Goal: Task Accomplishment & Management: Complete application form

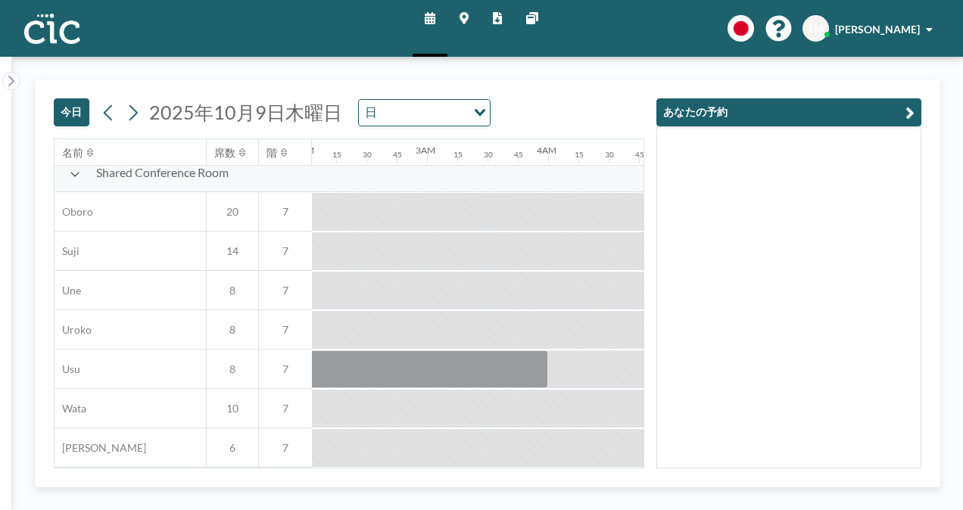
scroll to position [1119, 248]
click at [73, 111] on button "今日" at bounding box center [72, 112] width 36 height 28
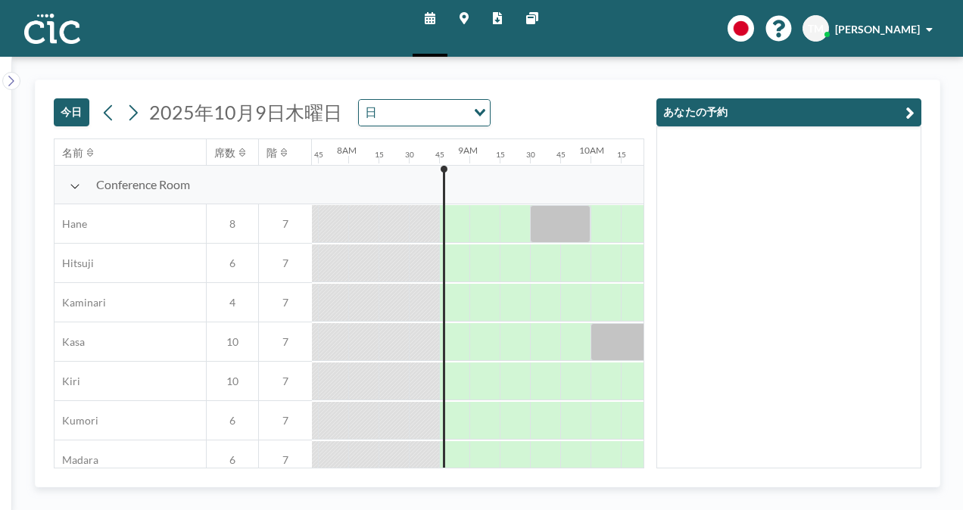
scroll to position [0, 1030]
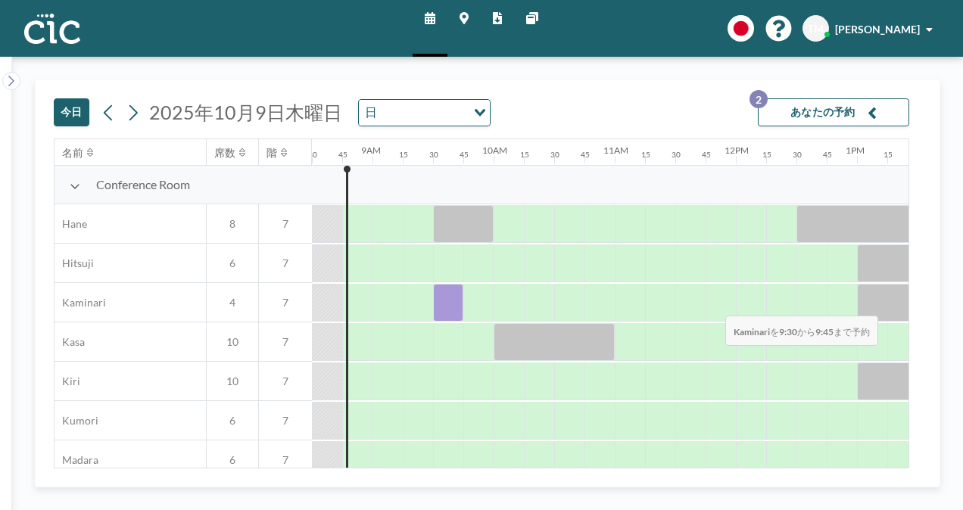
click at [448, 304] on div at bounding box center [448, 303] width 30 height 38
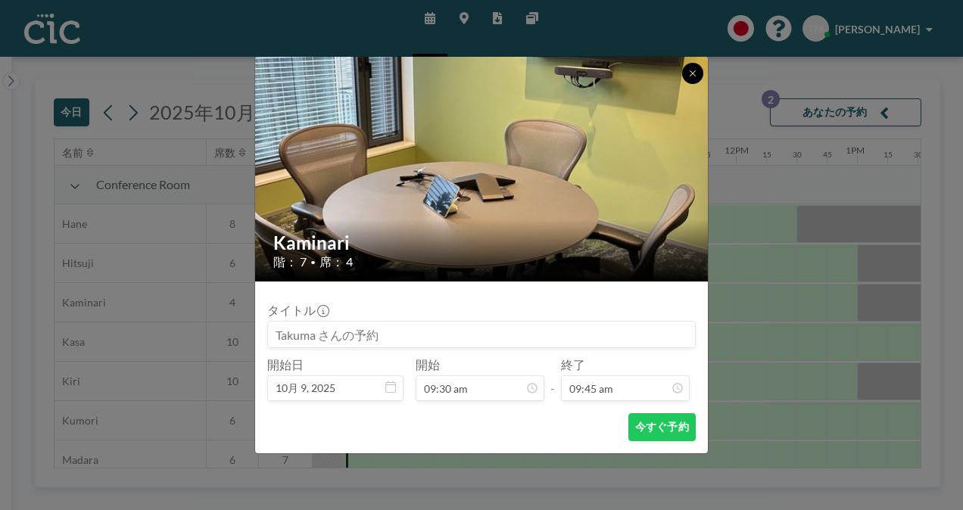
click at [693, 66] on button at bounding box center [692, 73] width 21 height 21
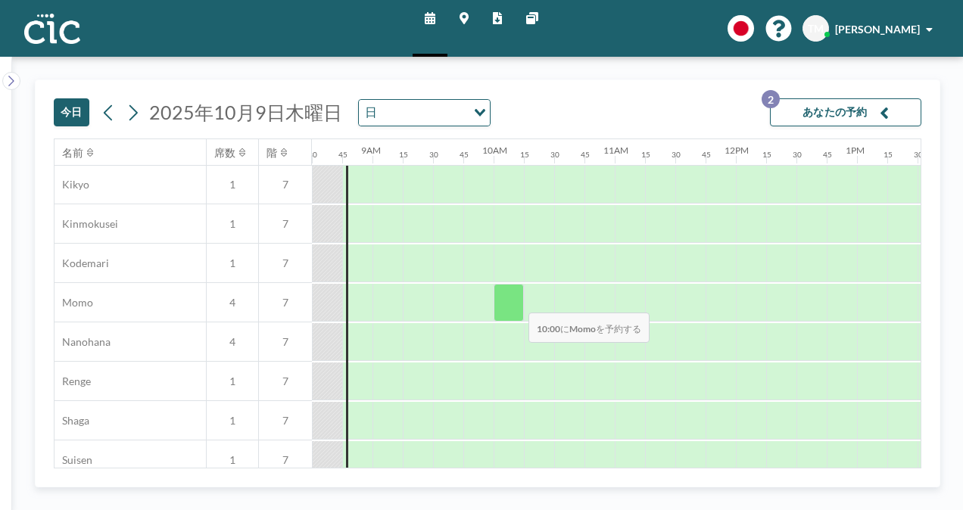
scroll to position [630, 1030]
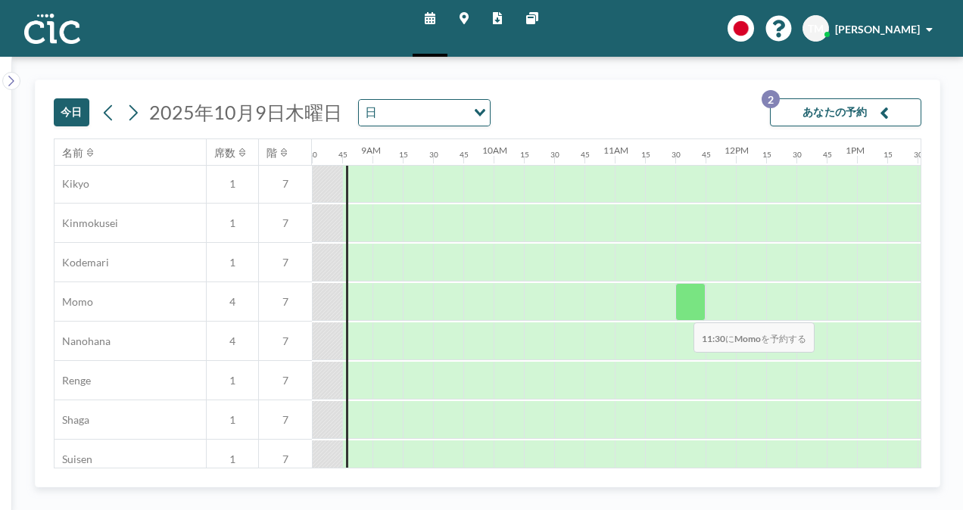
click at [681, 311] on div at bounding box center [690, 302] width 30 height 38
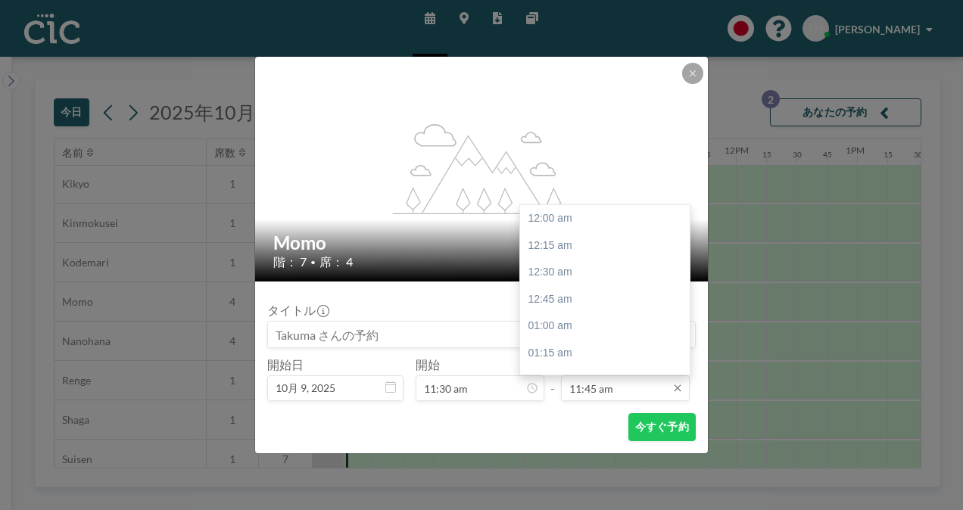
scroll to position [1267, 0]
click at [603, 392] on input "11:45 am" at bounding box center [625, 389] width 129 height 26
click at [581, 226] on div "01:30 pm" at bounding box center [608, 220] width 177 height 27
type input "01:30 pm"
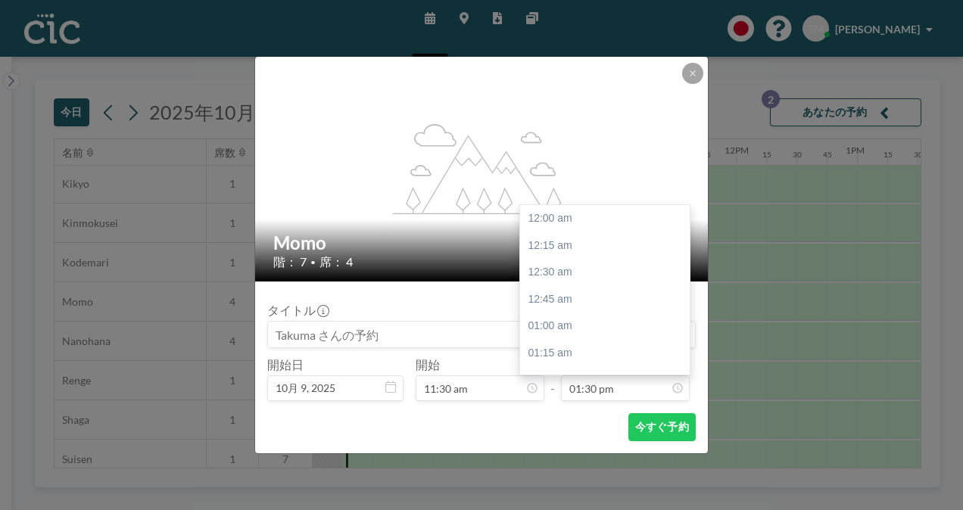
scroll to position [1455, 0]
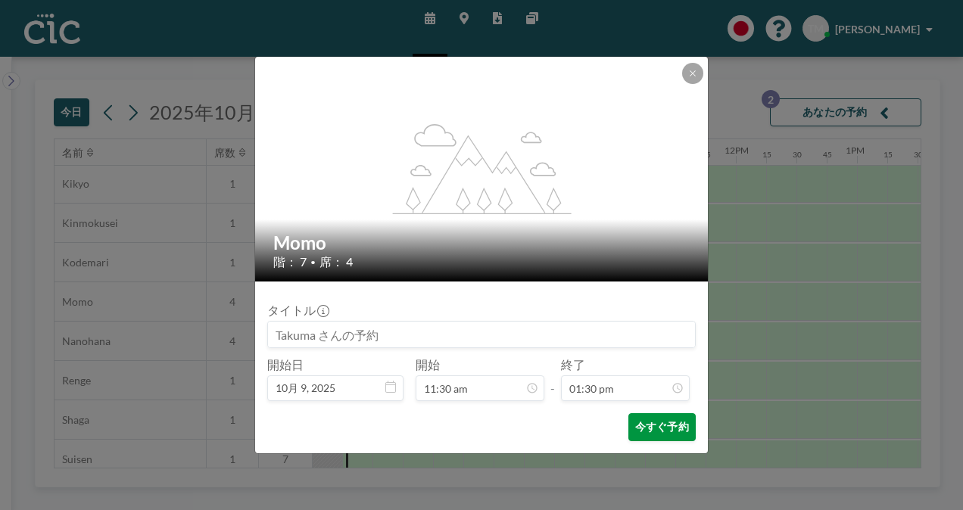
click at [656, 434] on button "今すぐ予約" at bounding box center [661, 427] width 67 height 28
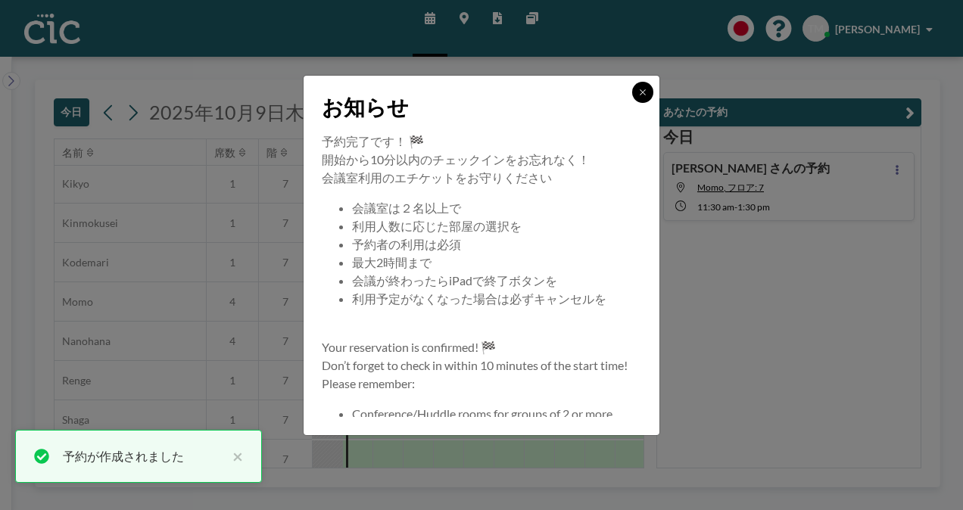
click at [645, 95] on icon at bounding box center [642, 92] width 9 height 9
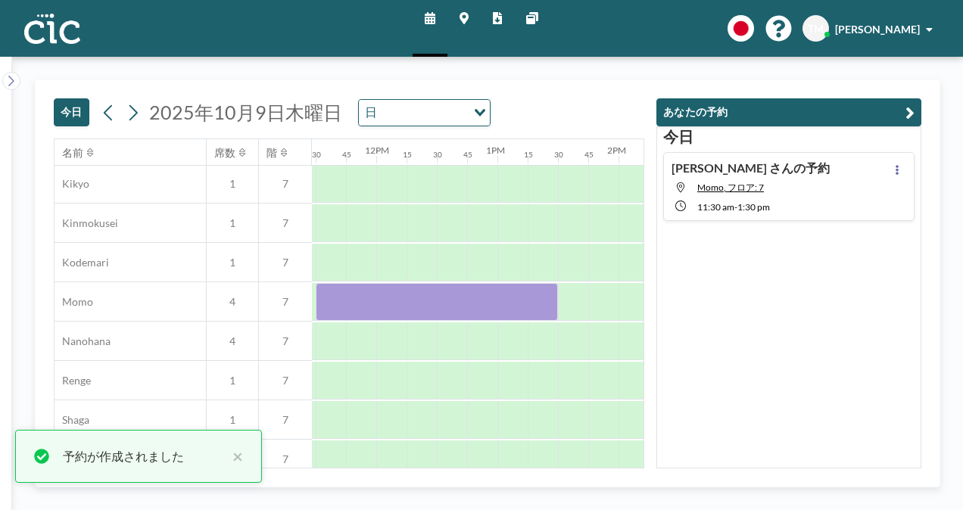
scroll to position [630, 1390]
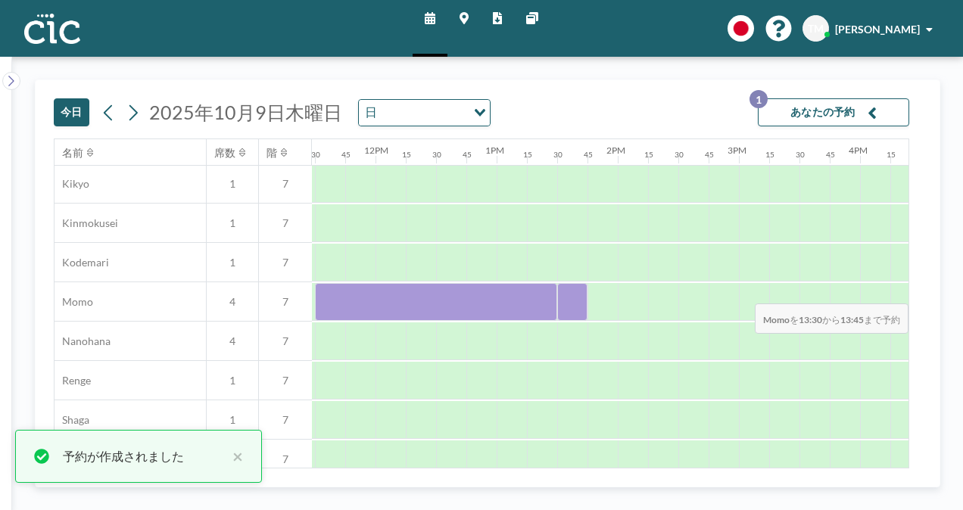
click at [569, 292] on div at bounding box center [572, 302] width 30 height 38
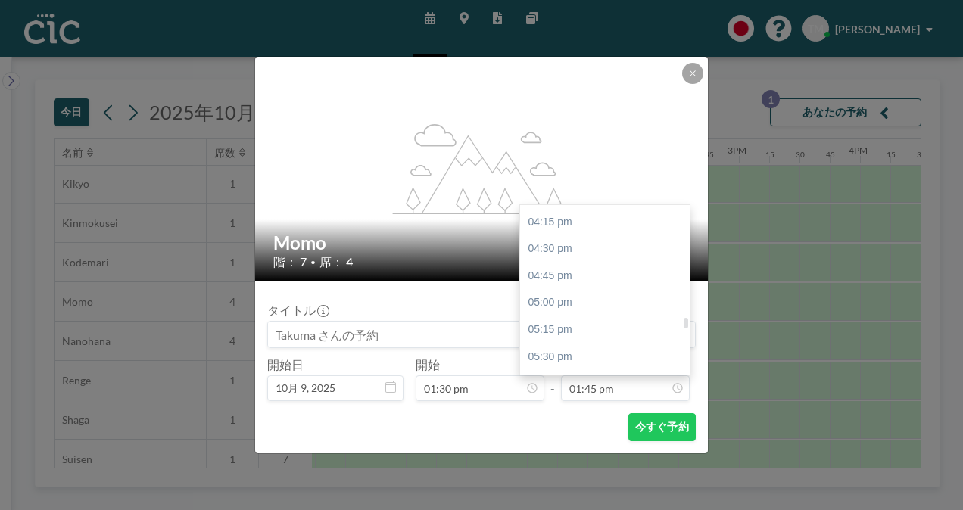
scroll to position [1750, 0]
click at [578, 351] on div "05:30 pm" at bounding box center [608, 355] width 177 height 27
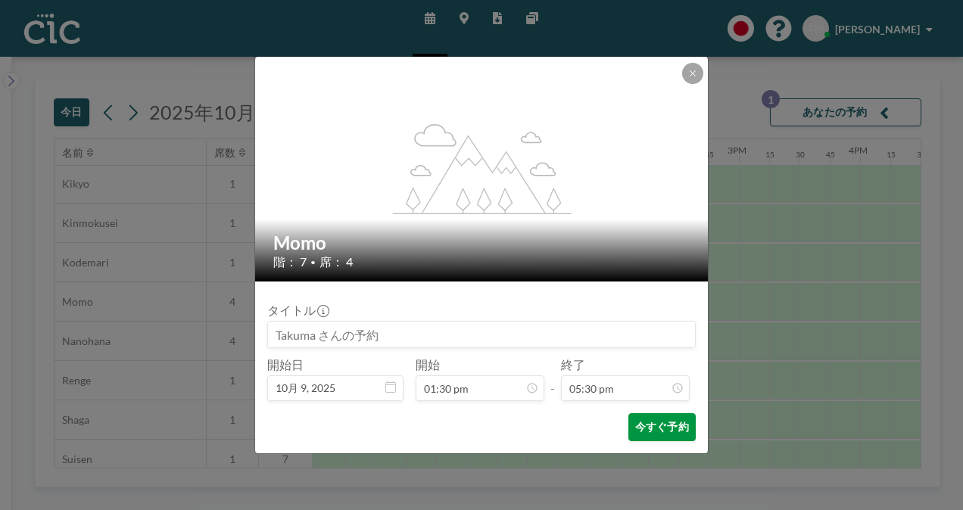
click at [660, 426] on button "今すぐ予約" at bounding box center [661, 427] width 67 height 28
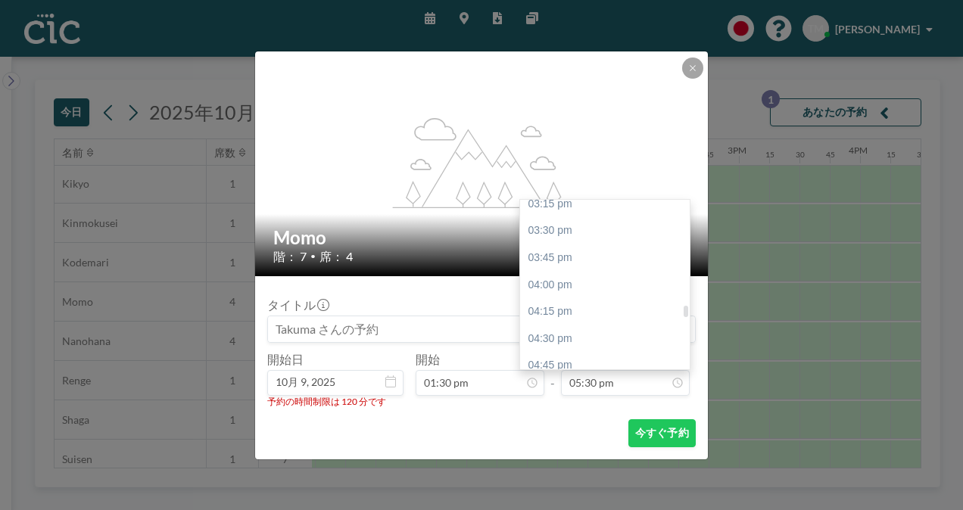
scroll to position [1648, 0]
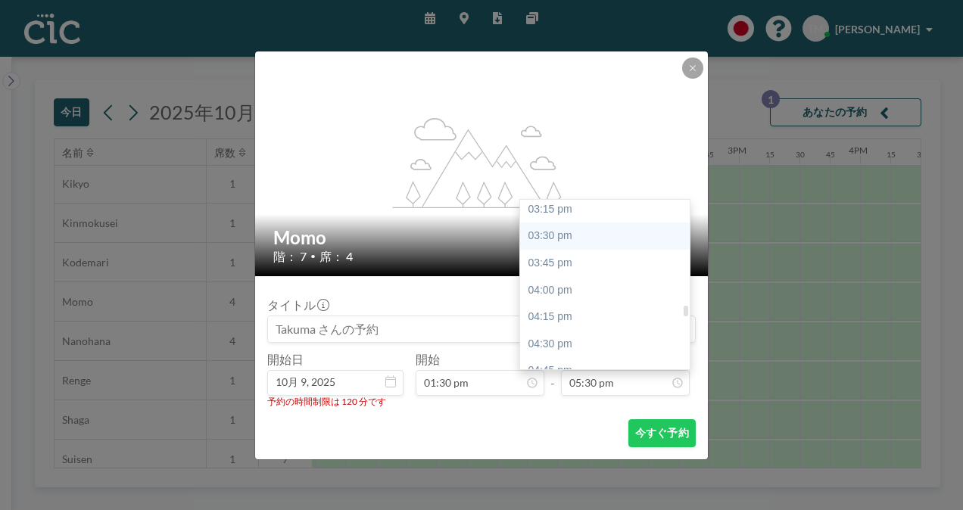
click at [566, 245] on div "03:30 pm" at bounding box center [608, 236] width 177 height 27
type input "03:30 pm"
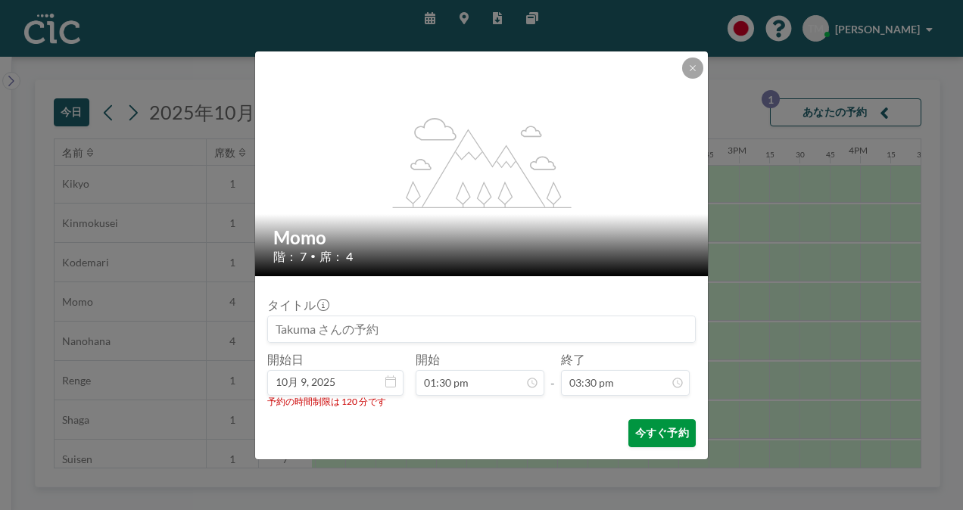
click at [645, 431] on button "今すぐ予約" at bounding box center [661, 433] width 67 height 28
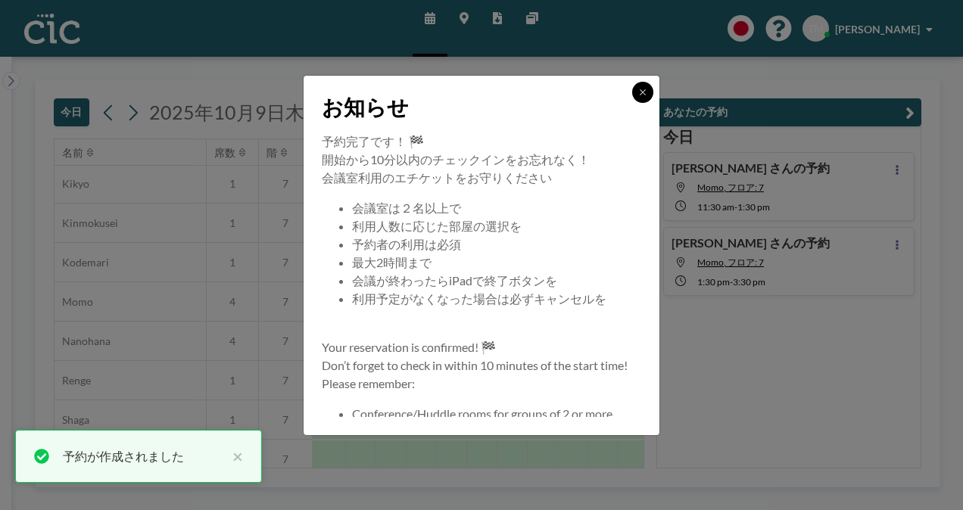
click at [644, 89] on icon at bounding box center [642, 92] width 9 height 9
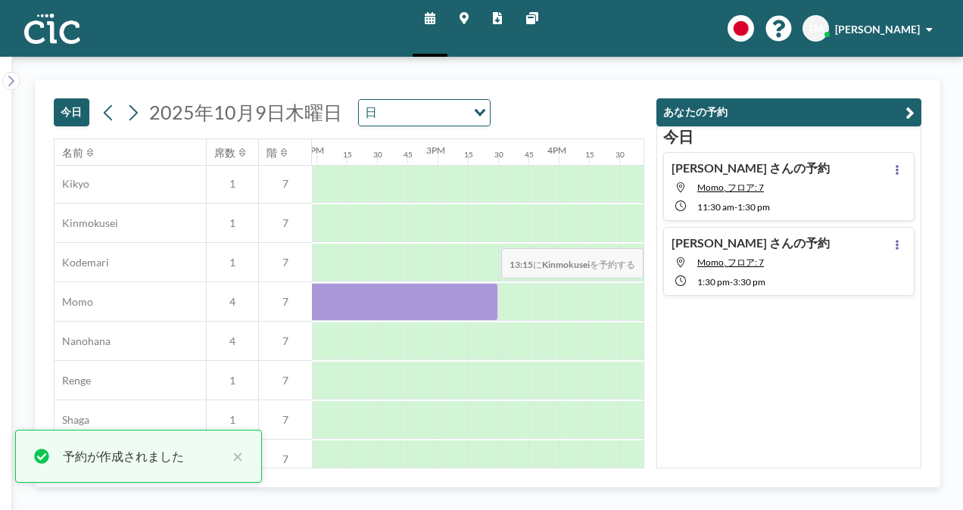
scroll to position [630, 1701]
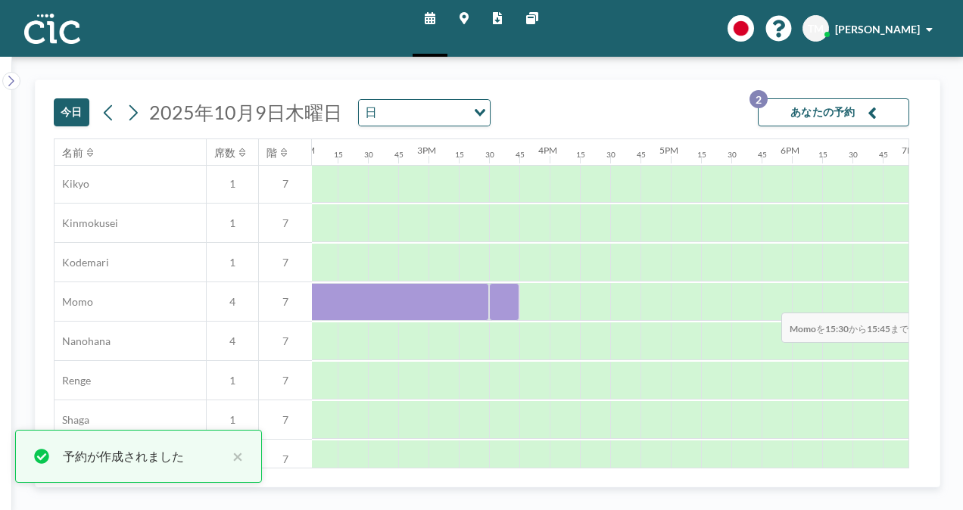
click at [504, 301] on div at bounding box center [504, 302] width 30 height 38
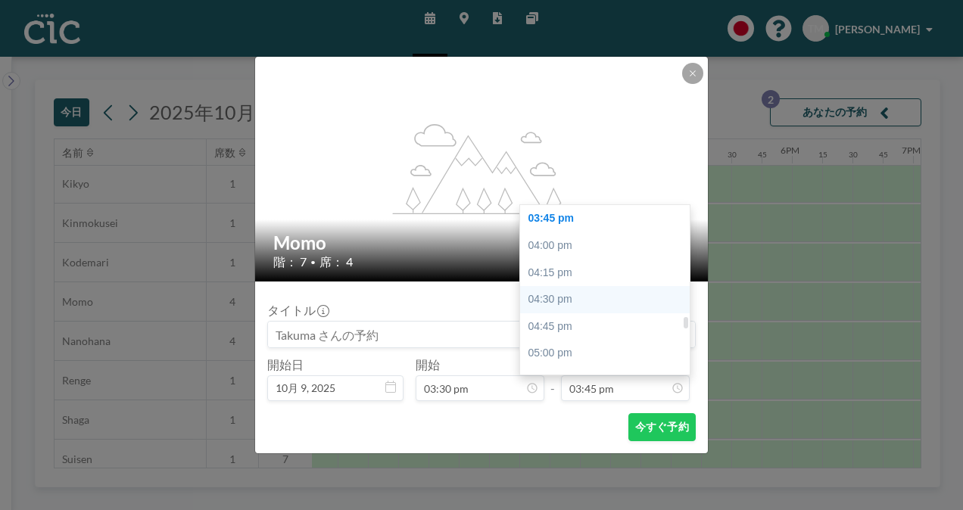
scroll to position [1763, 0]
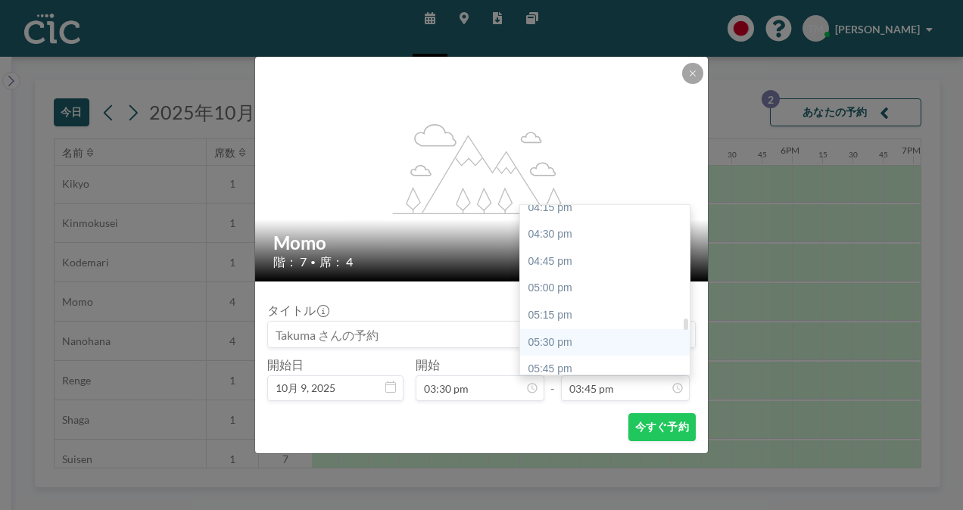
click at [573, 341] on div "05:30 pm" at bounding box center [608, 342] width 177 height 27
type input "05:30 pm"
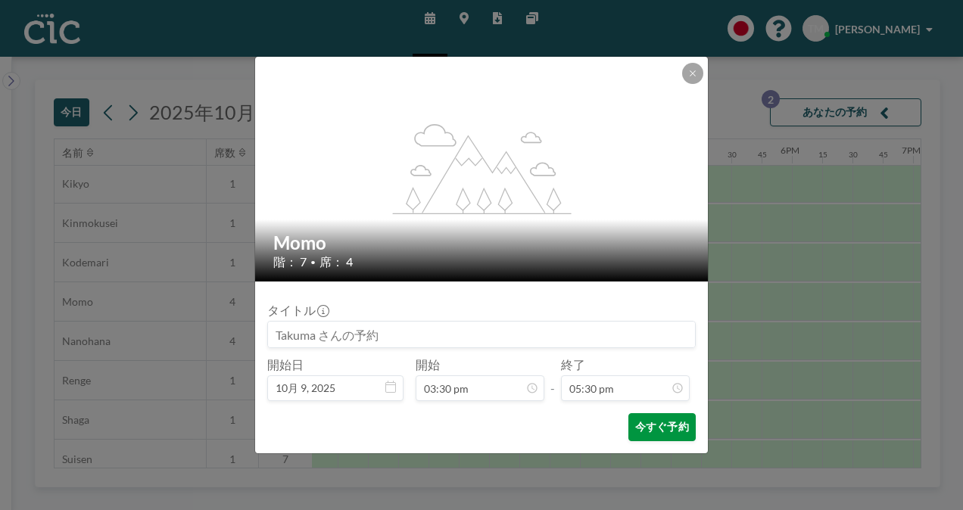
scroll to position [0, 0]
click at [655, 429] on button "今すぐ予約" at bounding box center [661, 427] width 67 height 28
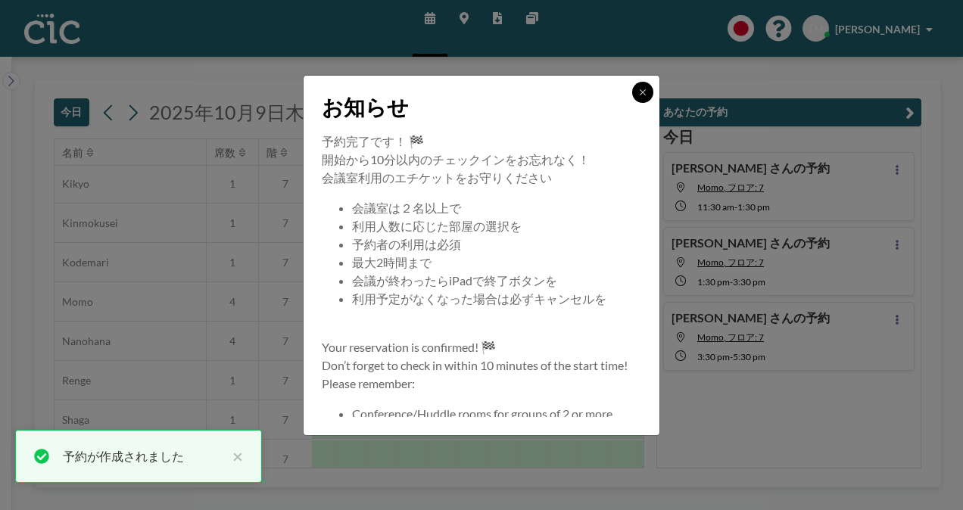
click at [647, 92] on icon at bounding box center [642, 92] width 9 height 9
